Goal: Check status: Check status

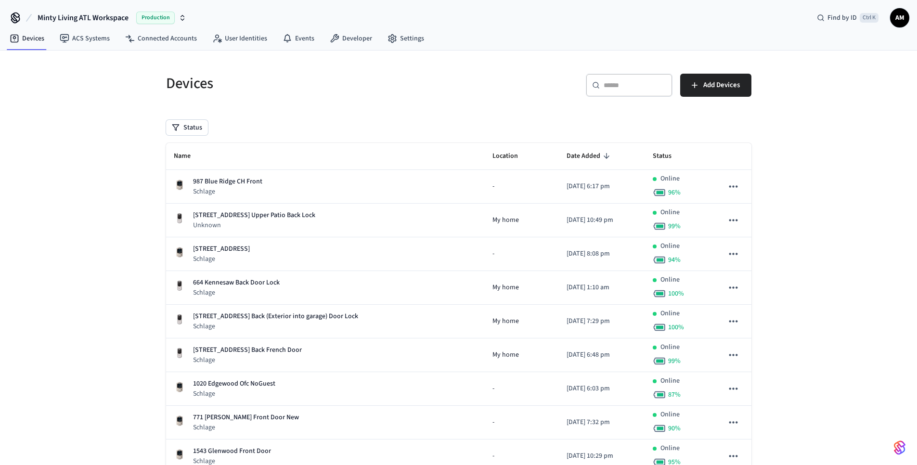
click at [622, 82] on input "text" at bounding box center [634, 85] width 63 height 10
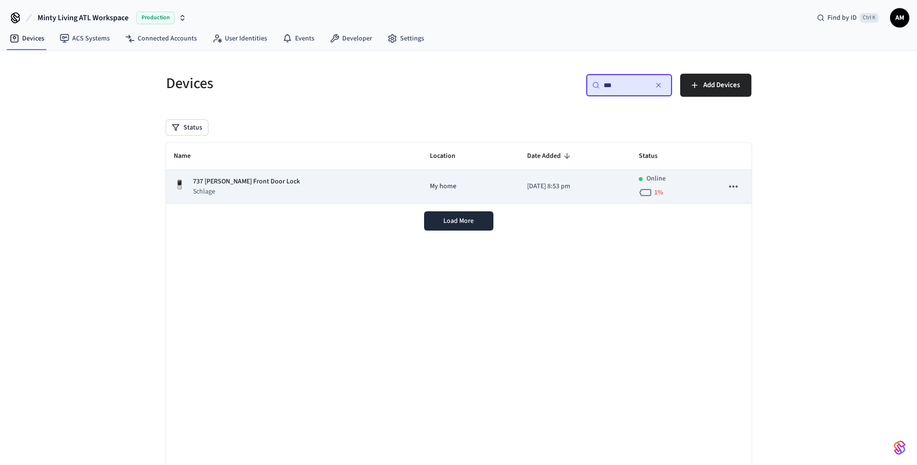
type input "***"
click at [243, 192] on p "Schlage" at bounding box center [246, 192] width 107 height 10
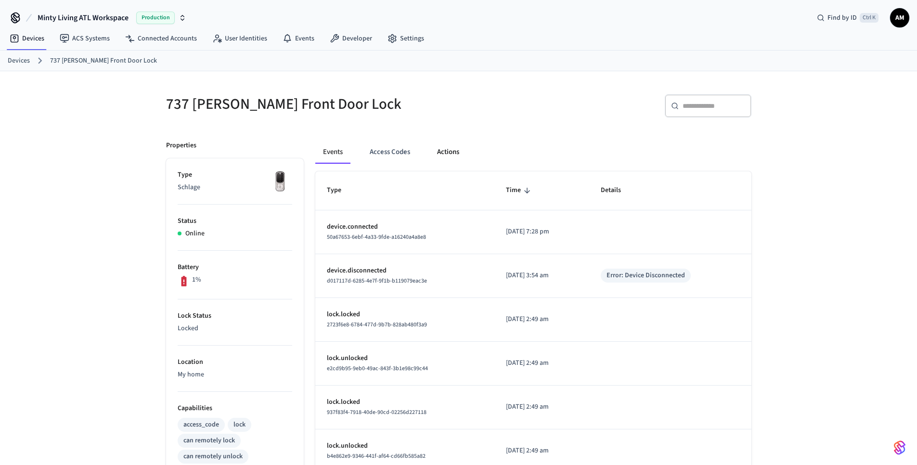
click at [440, 154] on button "Actions" at bounding box center [448, 151] width 38 height 23
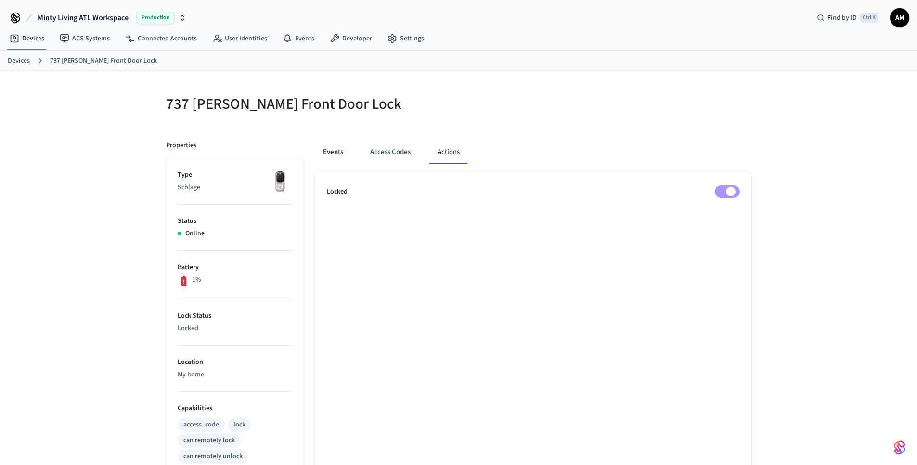
click at [328, 151] on button "Events" at bounding box center [333, 151] width 36 height 23
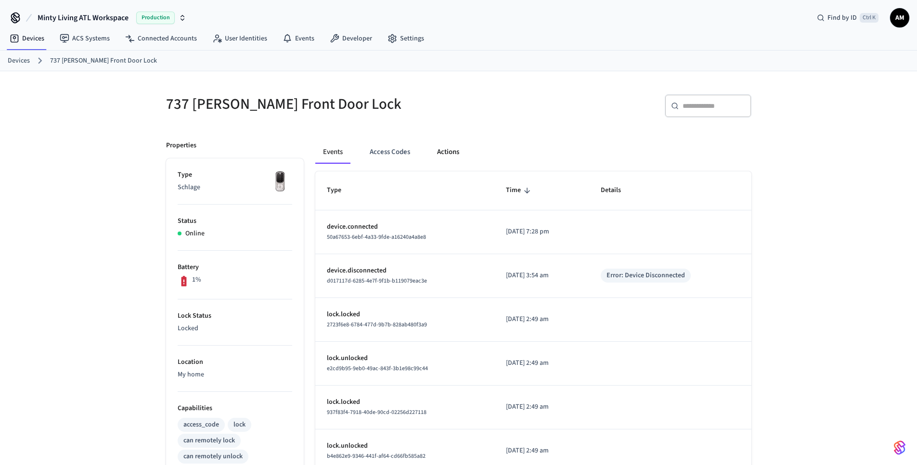
click at [447, 154] on button "Actions" at bounding box center [448, 151] width 38 height 23
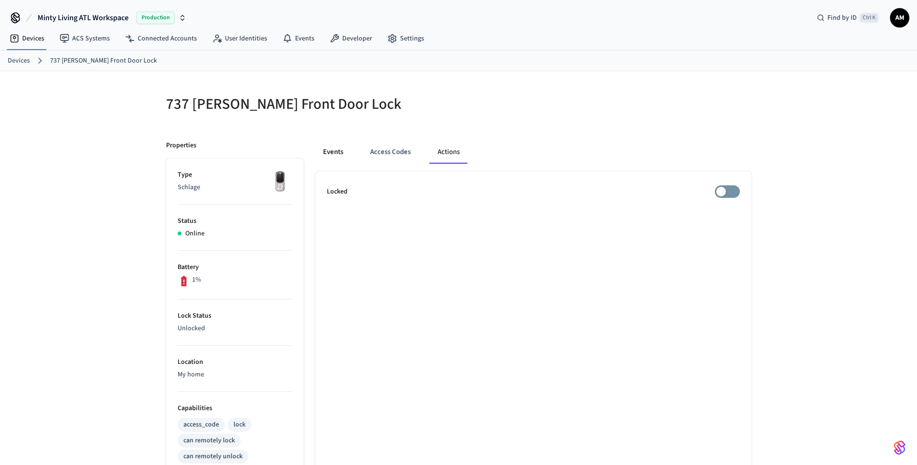
click at [341, 149] on button "Events" at bounding box center [333, 151] width 36 height 23
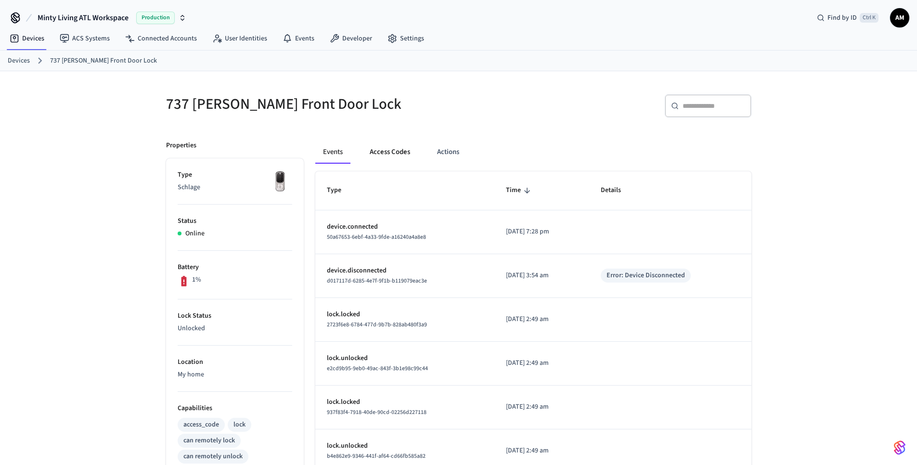
click at [378, 156] on button "Access Codes" at bounding box center [390, 151] width 56 height 23
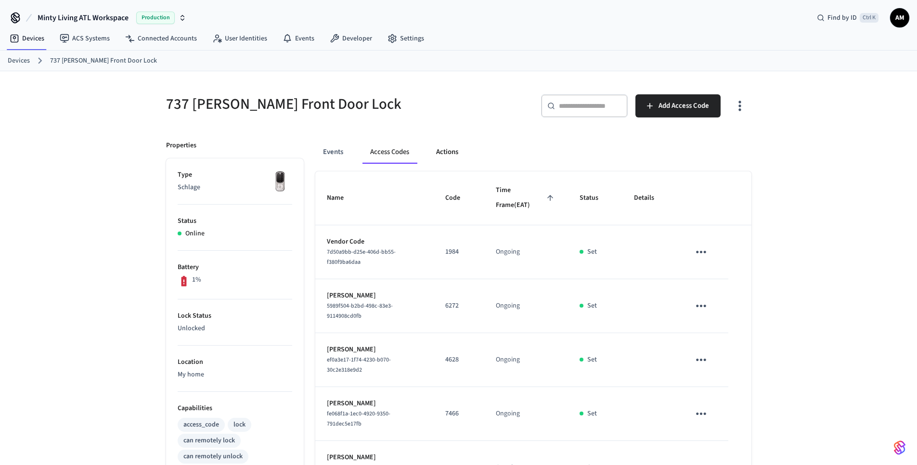
click at [450, 147] on button "Actions" at bounding box center [447, 151] width 38 height 23
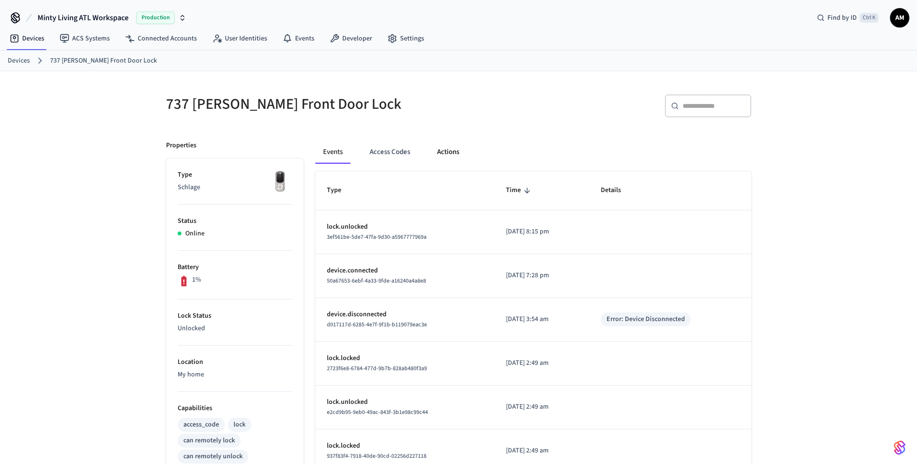
click at [451, 154] on button "Actions" at bounding box center [448, 151] width 38 height 23
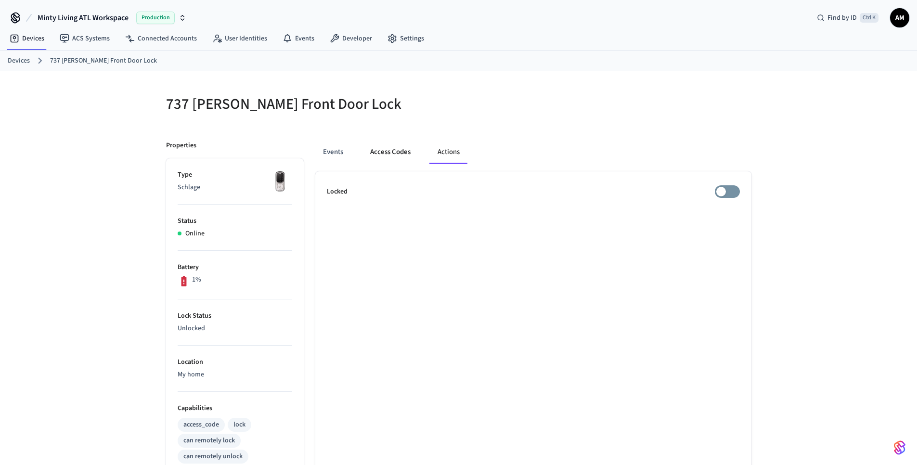
click at [406, 154] on button "Access Codes" at bounding box center [390, 151] width 56 height 23
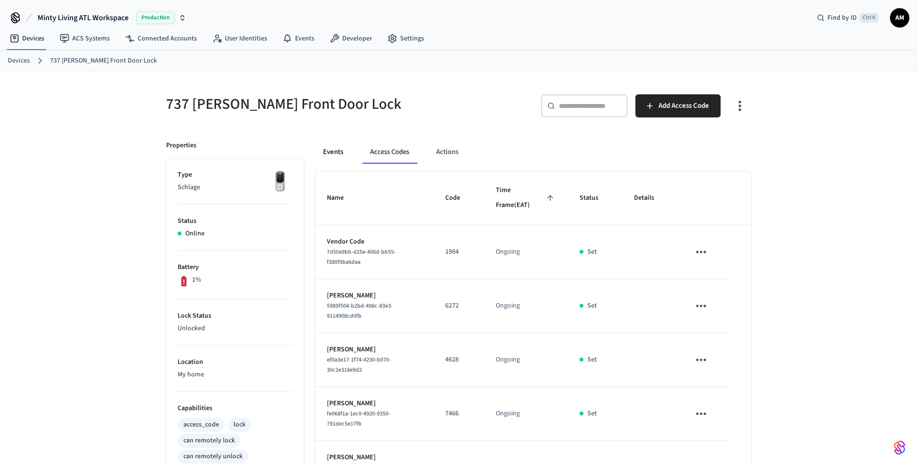
click at [335, 150] on button "Events" at bounding box center [333, 151] width 36 height 23
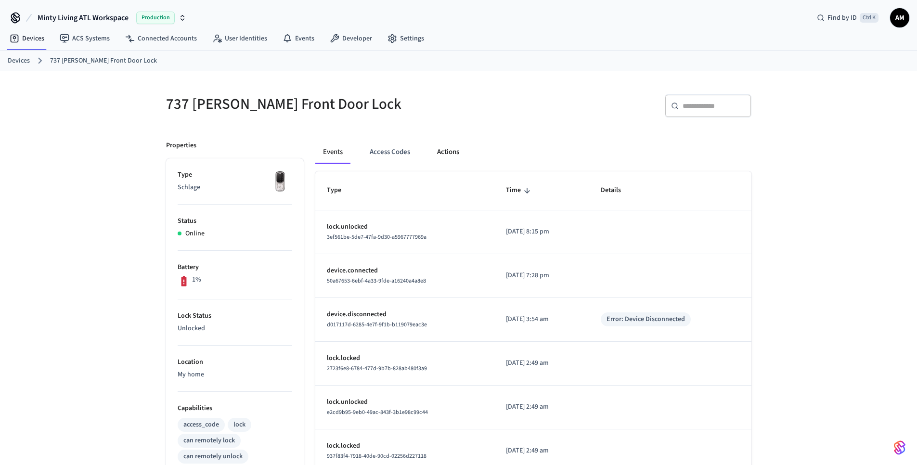
click at [446, 153] on button "Actions" at bounding box center [448, 151] width 38 height 23
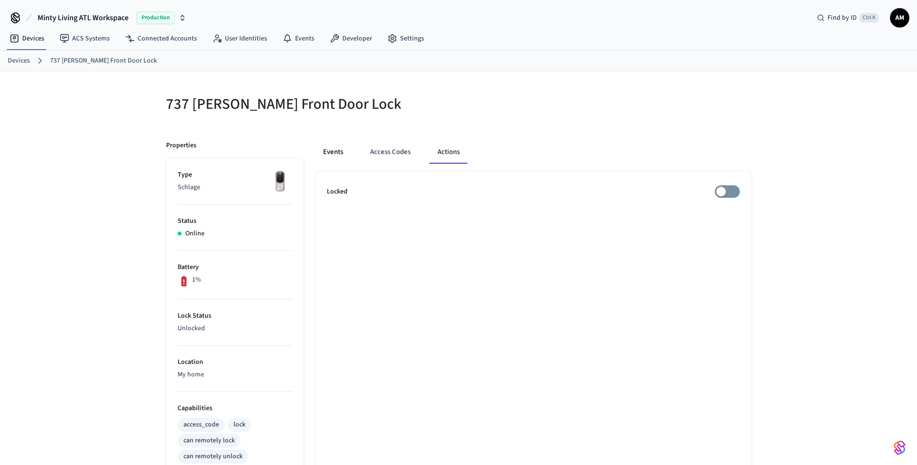
click at [331, 150] on button "Events" at bounding box center [333, 151] width 36 height 23
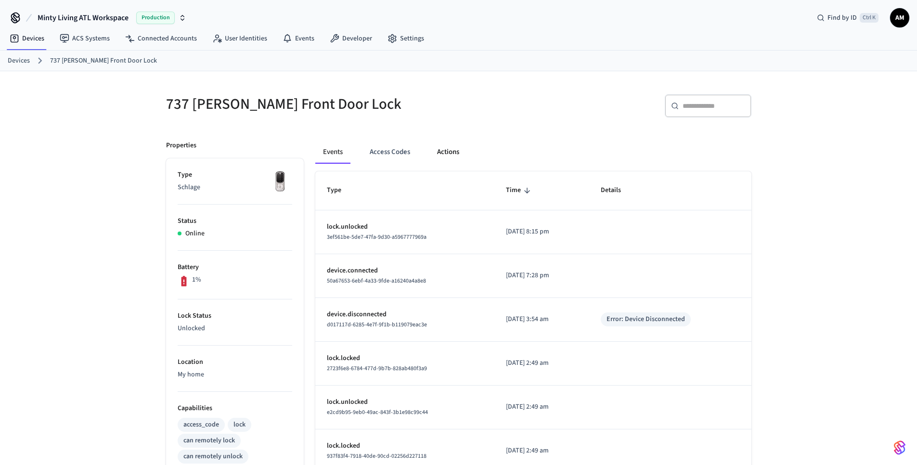
click at [455, 152] on button "Actions" at bounding box center [448, 151] width 38 height 23
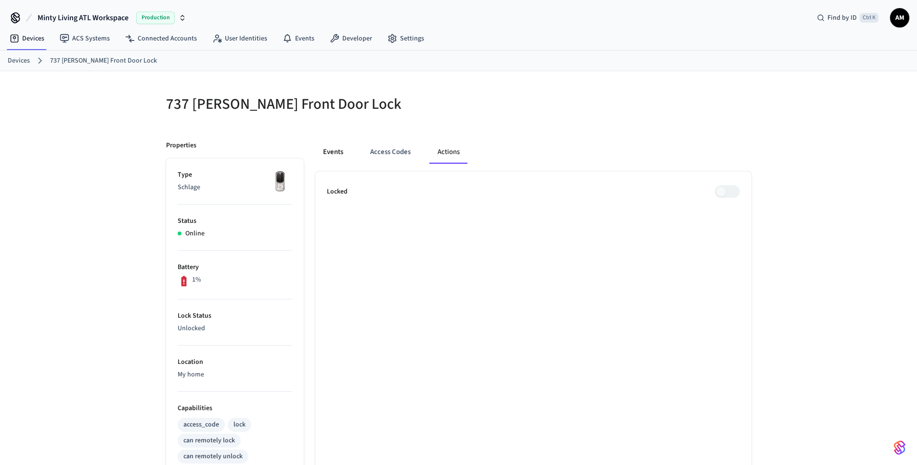
click at [341, 149] on button "Events" at bounding box center [333, 151] width 36 height 23
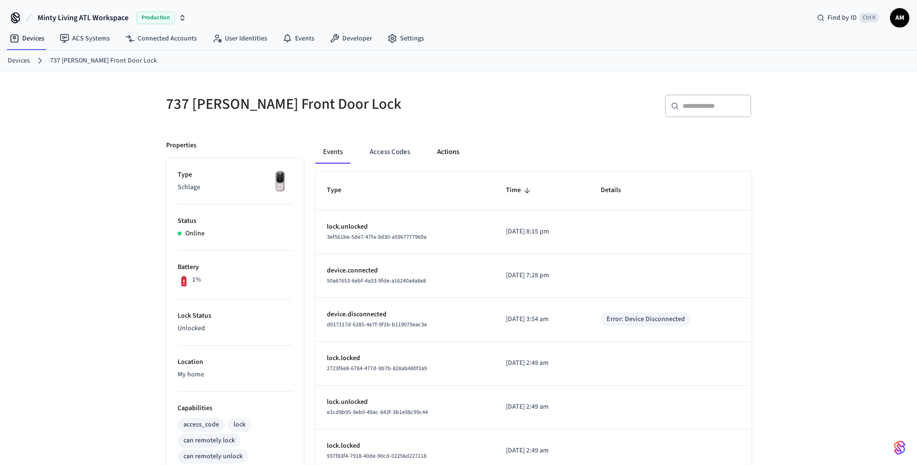
click at [438, 155] on button "Actions" at bounding box center [448, 151] width 38 height 23
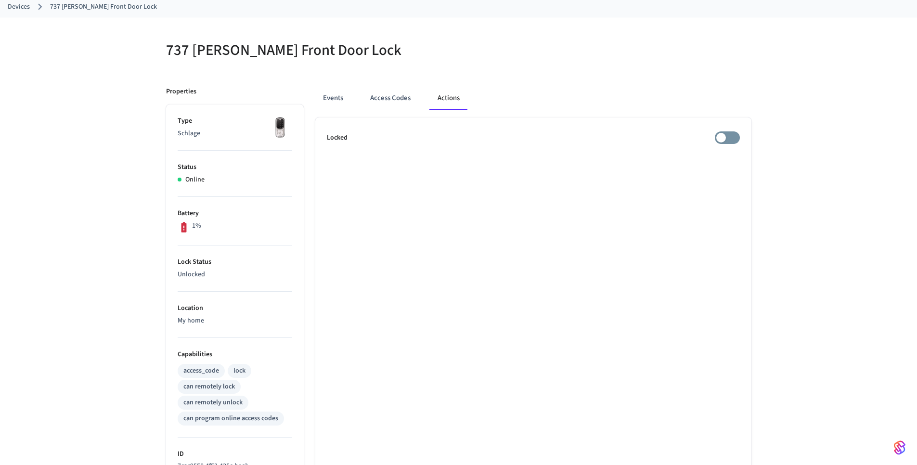
scroll to position [9, 0]
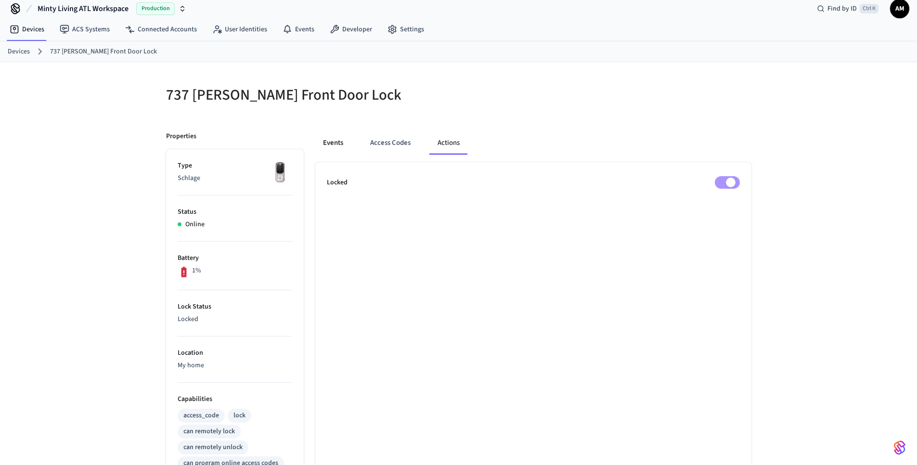
click at [340, 140] on button "Events" at bounding box center [333, 142] width 36 height 23
